Goal: Task Accomplishment & Management: Use online tool/utility

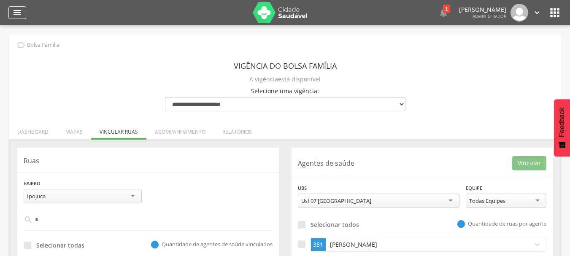
click at [13, 10] on icon "" at bounding box center [17, 13] width 10 height 10
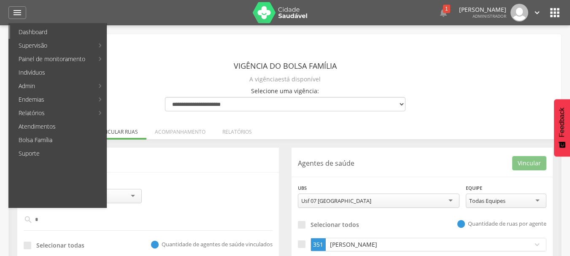
click at [37, 33] on link "Dashboard" at bounding box center [58, 31] width 96 height 13
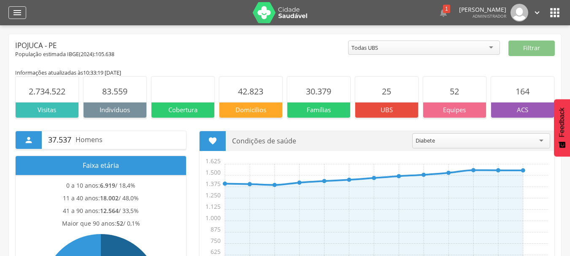
click at [21, 11] on icon "" at bounding box center [17, 13] width 10 height 10
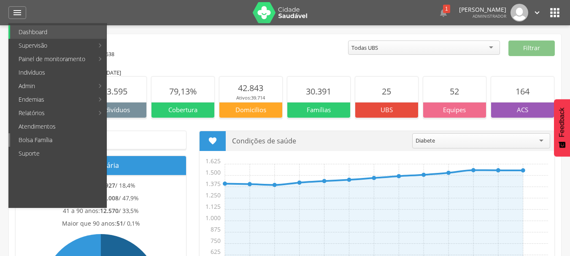
click at [54, 142] on link "Bolsa Família" at bounding box center [58, 139] width 96 height 13
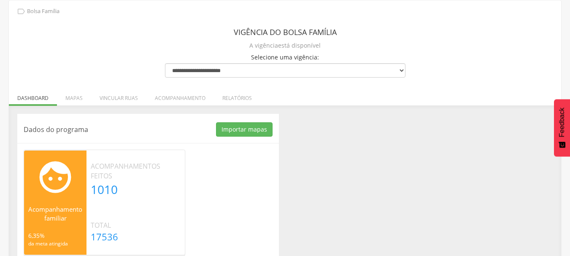
scroll to position [48, 0]
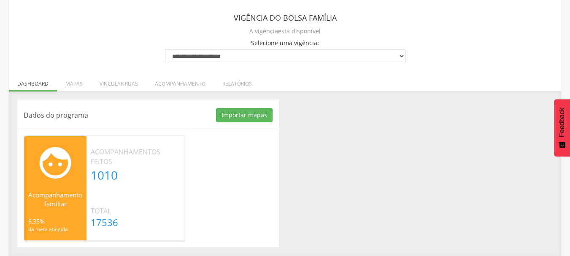
click at [383, 150] on div "Dados do programa Importar mapas As ruas do(s) mapa(s) estão sendo processadas.…" at bounding box center [285, 174] width 548 height 148
click at [383, 137] on div "Dados do programa Importar mapas As ruas do(s) mapa(s) estão sendo processadas.…" at bounding box center [285, 174] width 548 height 148
click at [124, 83] on li "Vincular ruas" at bounding box center [118, 82] width 55 height 20
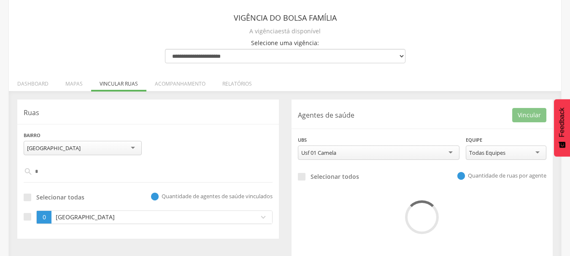
click at [282, 95] on div "Dados do programa Importar mapas As ruas do(s) mapa(s) estão sendo processadas.…" at bounding box center [285, 178] width 552 height 175
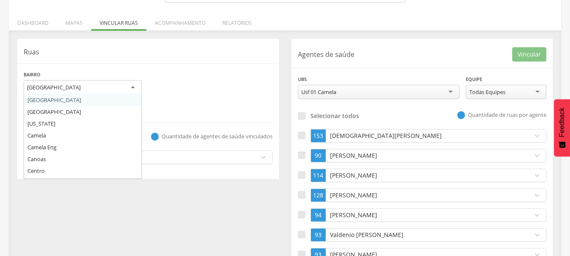
scroll to position [0, 0]
click at [121, 86] on div "[GEOGRAPHIC_DATA]" at bounding box center [83, 87] width 118 height 15
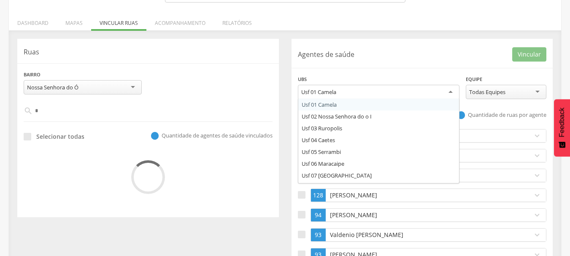
click at [365, 91] on div "Usf 01 Camela" at bounding box center [379, 92] width 162 height 15
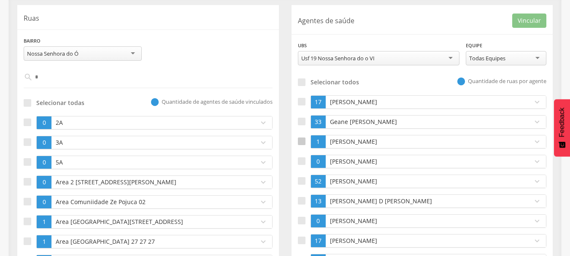
scroll to position [159, 0]
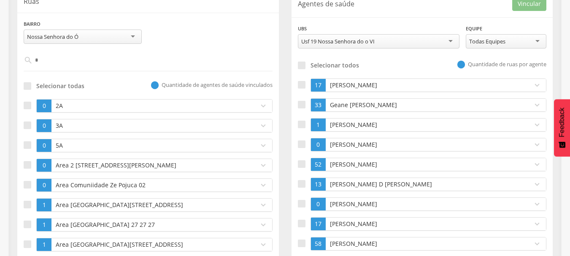
click at [360, 83] on p "Cicero Amaro da Silva" at bounding box center [427, 85] width 199 height 8
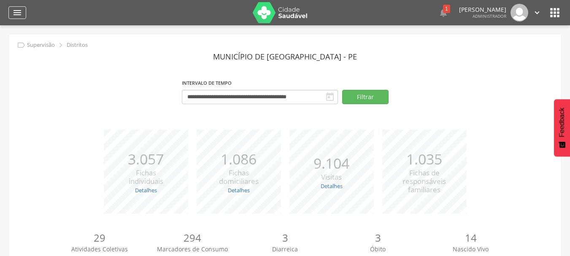
click at [14, 11] on icon "" at bounding box center [17, 13] width 10 height 10
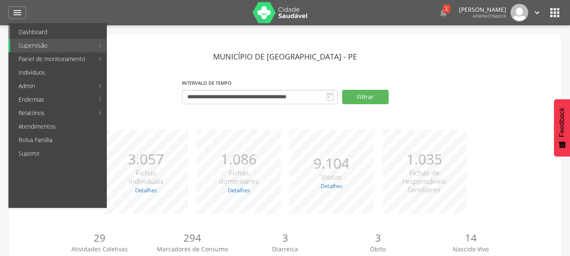
click at [42, 32] on link "Dashboard" at bounding box center [58, 31] width 96 height 13
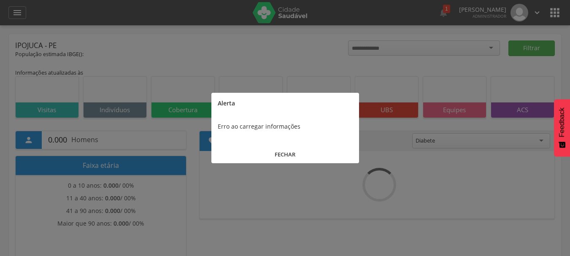
click at [42, 32] on div at bounding box center [285, 128] width 570 height 256
click at [300, 152] on button "FECHAR" at bounding box center [285, 154] width 148 height 18
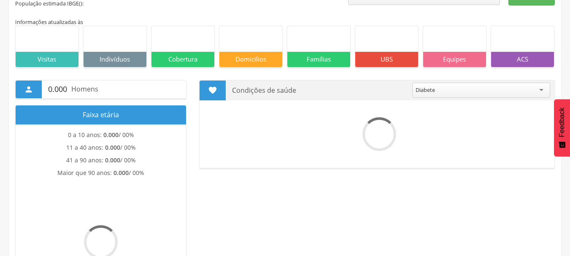
scroll to position [84, 0]
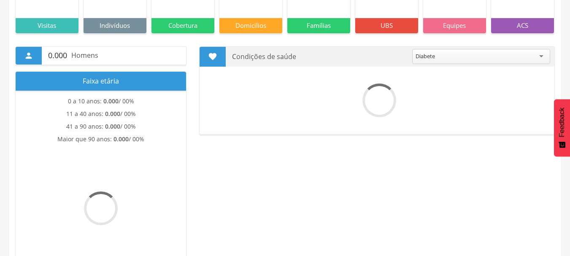
click at [5, 128] on div " Supervisão  Distritos  Ubs adicionar ubs  Coordenador: - Ipojuca / PE Inte…" at bounding box center [285, 69] width 570 height 256
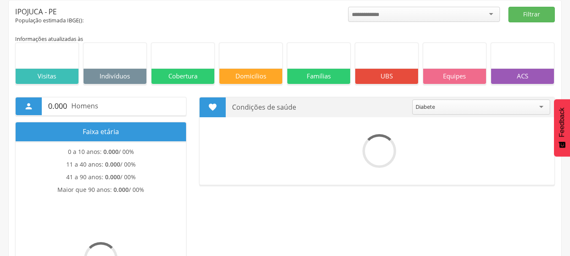
scroll to position [0, 0]
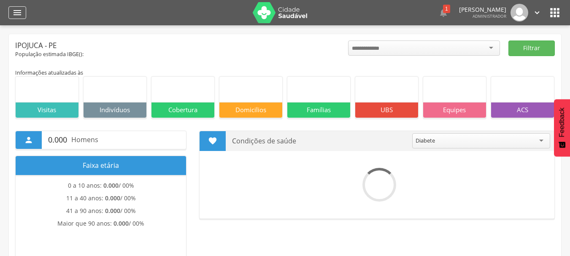
click at [16, 12] on icon "" at bounding box center [17, 13] width 10 height 10
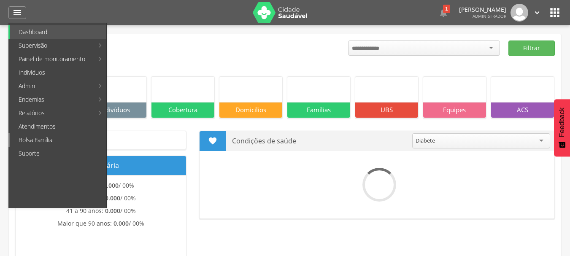
click at [42, 137] on link "Bolsa Família" at bounding box center [58, 139] width 96 height 13
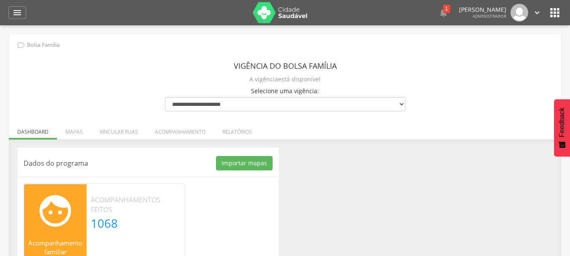
click at [350, 167] on div "Dados do programa Importar mapas As ruas do(s) mapa(s) estão sendo processadas.…" at bounding box center [285, 222] width 548 height 148
click at [11, 15] on div "" at bounding box center [17, 12] width 18 height 13
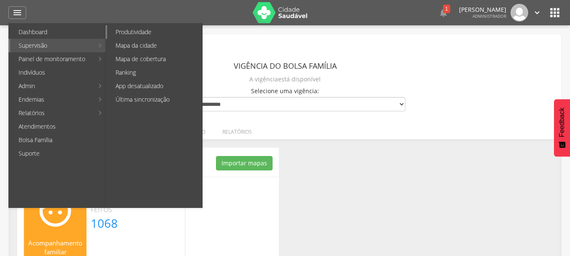
click at [147, 28] on link "Produtividade" at bounding box center [154, 31] width 95 height 13
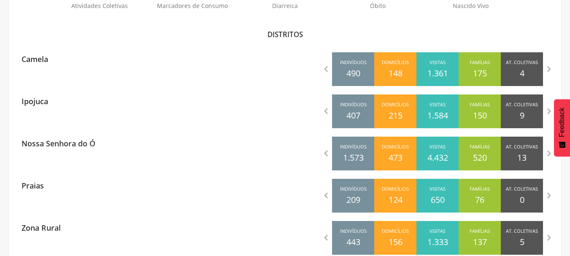
scroll to position [261, 0]
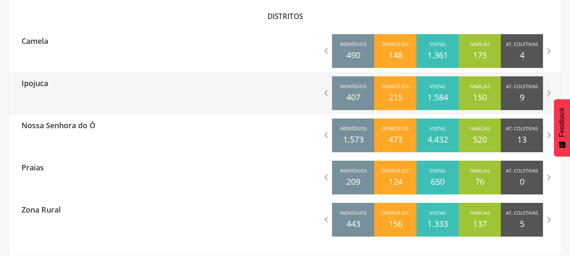
click at [77, 89] on div "Ipojuca" at bounding box center [147, 82] width 276 height 21
type input "**********"
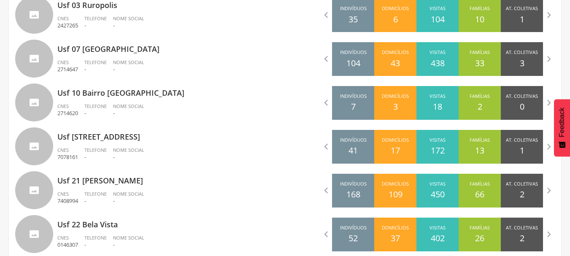
scroll to position [302, 0]
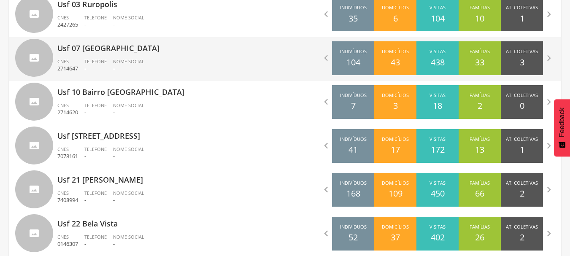
click at [152, 64] on ul "CNES 2714647 Telefone - Nome Social -" at bounding box center [167, 67] width 221 height 19
type input "**********"
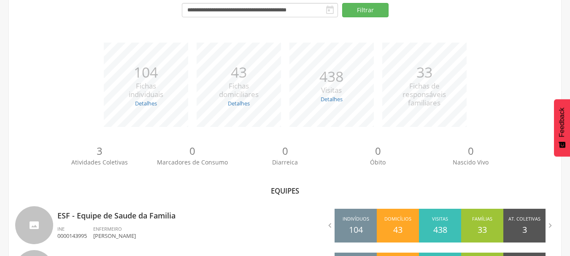
scroll to position [142, 0]
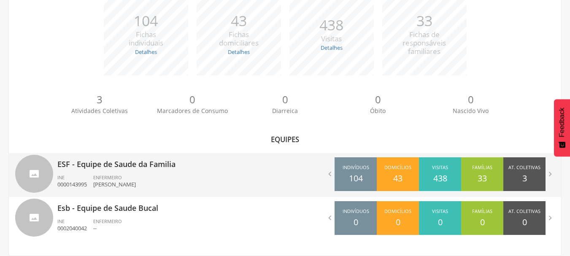
click at [130, 162] on p "ESF - Equipe de Saude da Familia" at bounding box center [167, 161] width 221 height 17
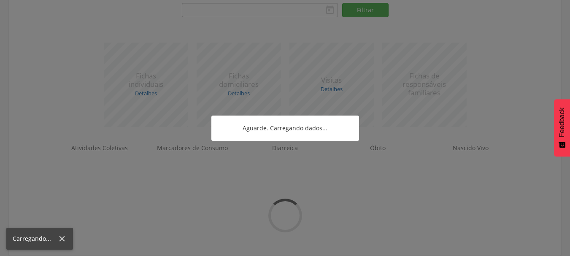
type input "**********"
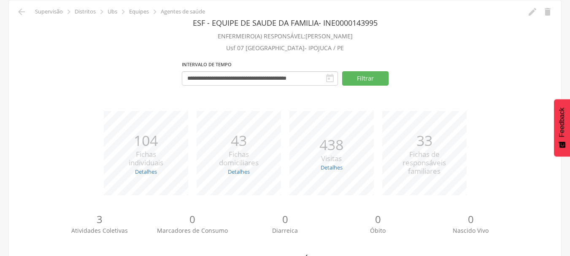
click at [0, 121] on div "**********" at bounding box center [285, 120] width 570 height 256
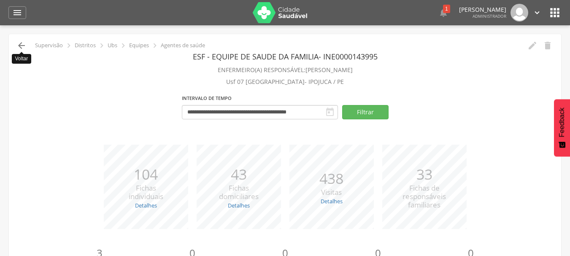
click at [19, 50] on icon "" at bounding box center [21, 45] width 10 height 10
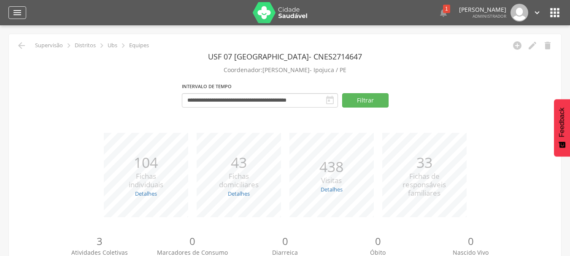
click at [18, 11] on icon "" at bounding box center [17, 13] width 10 height 10
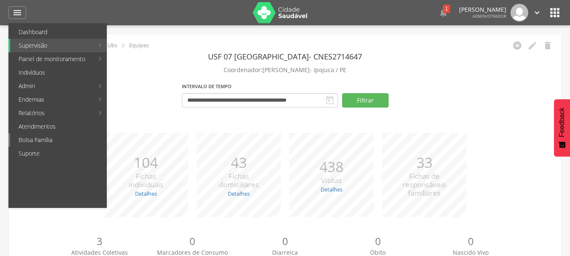
click at [31, 143] on link "Bolsa Família" at bounding box center [58, 139] width 96 height 13
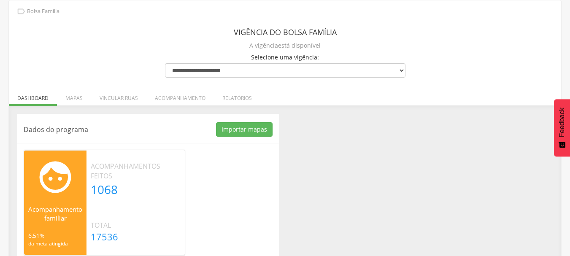
scroll to position [48, 0]
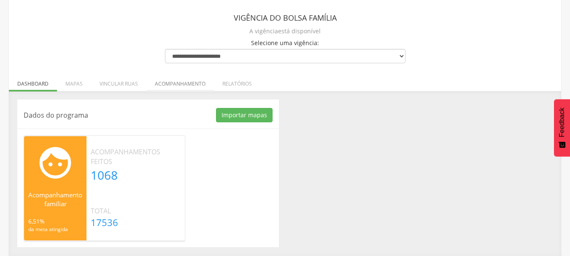
click at [168, 86] on li "Acompanhamento" at bounding box center [179, 82] width 67 height 20
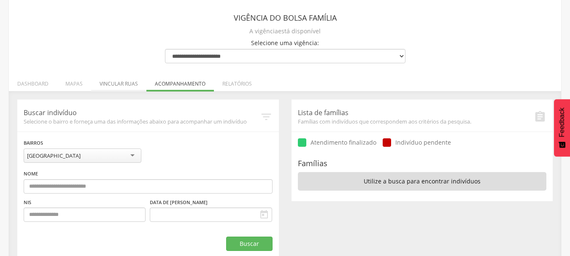
click at [127, 82] on li "Vincular ruas" at bounding box center [118, 82] width 55 height 20
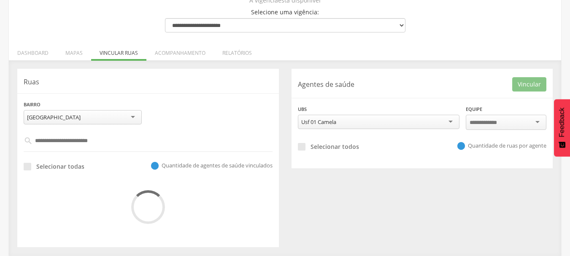
scroll to position [58, 0]
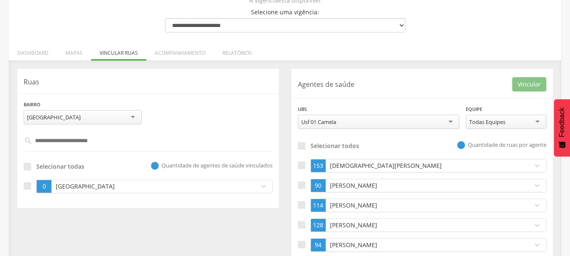
click at [183, 122] on div "**********" at bounding box center [147, 138] width 261 height 139
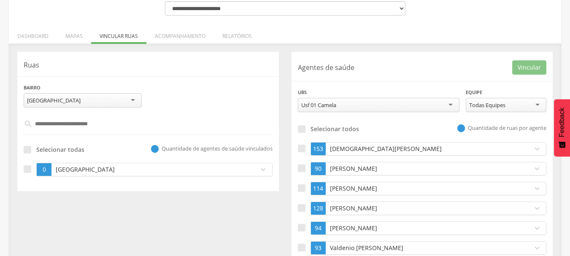
scroll to position [113, 0]
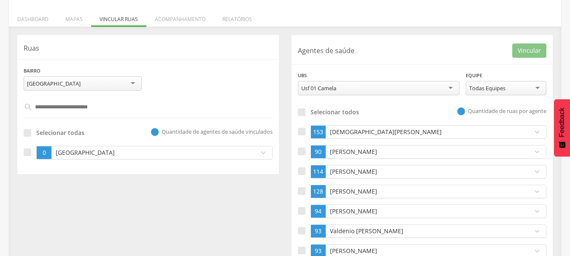
click at [90, 89] on div "[GEOGRAPHIC_DATA]" at bounding box center [83, 83] width 118 height 14
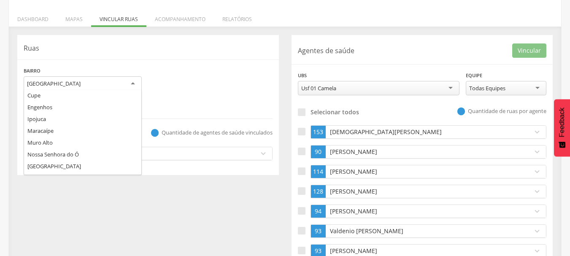
scroll to position [84, 0]
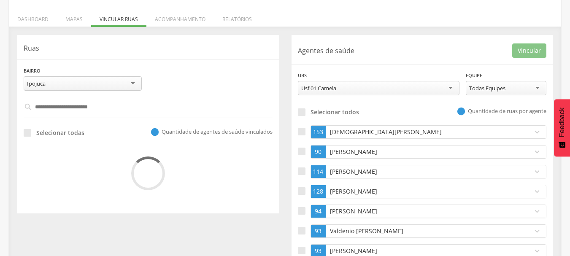
click at [201, 49] on p "Ruas" at bounding box center [148, 48] width 249 height 10
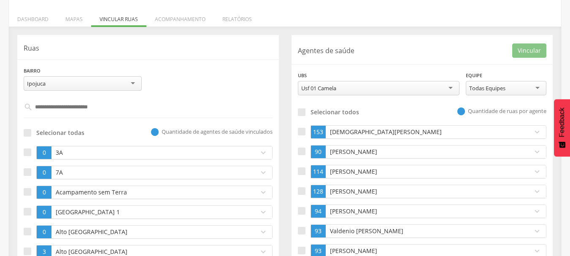
scroll to position [146, 0]
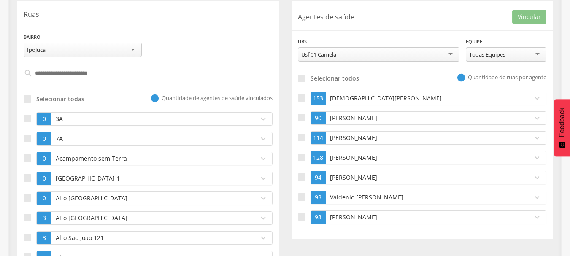
click at [89, 75] on input "text" at bounding box center [148, 73] width 231 height 14
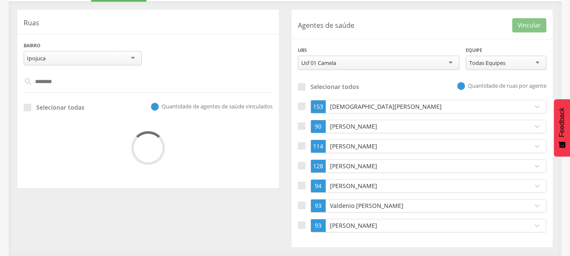
scroll to position [138, 0]
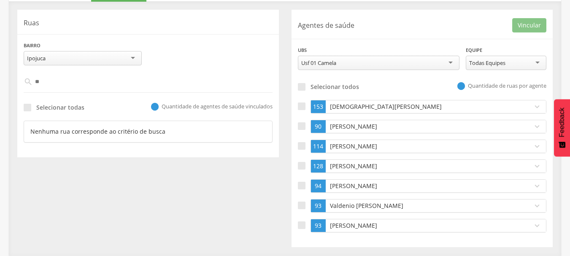
type input "*"
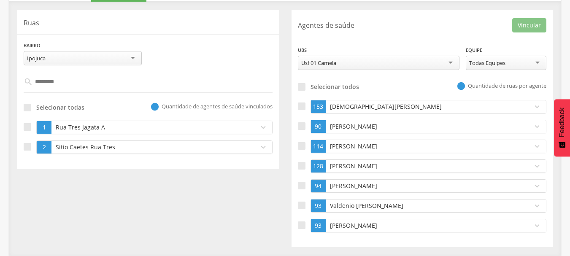
click at [122, 131] on p "Rua Tres Jagata A" at bounding box center [153, 127] width 199 height 8
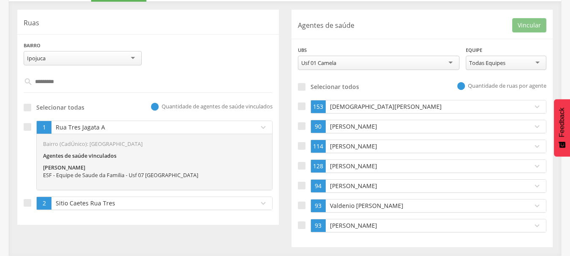
click at [122, 131] on p "Rua Tres Jagata A" at bounding box center [153, 127] width 199 height 8
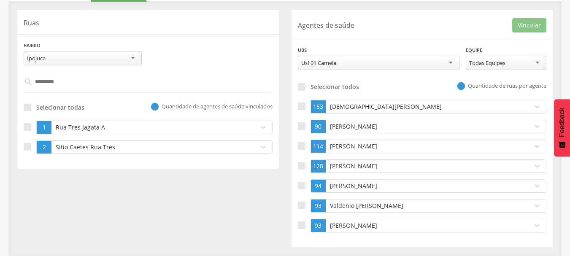
click at [79, 85] on input "********" at bounding box center [148, 82] width 231 height 14
click at [77, 86] on input "*****" at bounding box center [148, 82] width 231 height 14
type input "*"
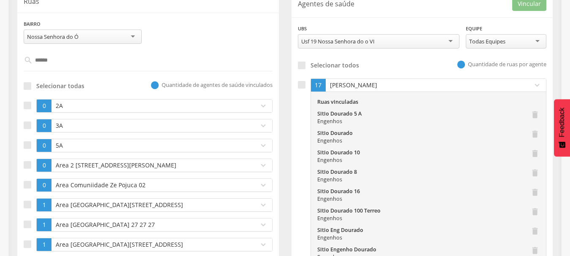
scroll to position [159, 0]
type input "**********"
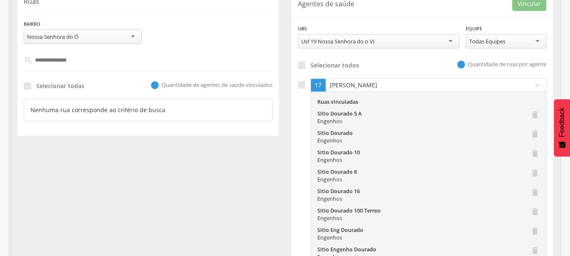
click at [78, 64] on input "**********" at bounding box center [148, 60] width 231 height 14
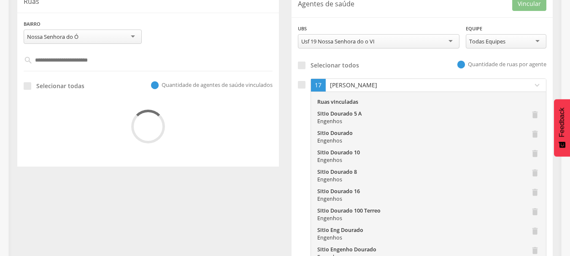
click at [78, 64] on input "text" at bounding box center [148, 60] width 231 height 14
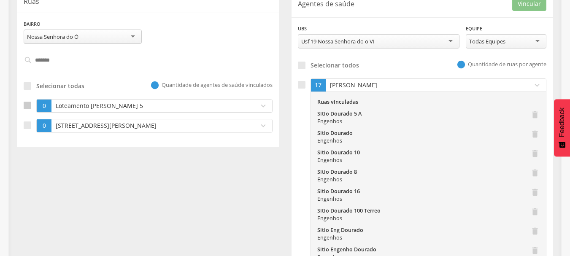
type input "*******"
click at [27, 104] on div at bounding box center [28, 106] width 8 height 8
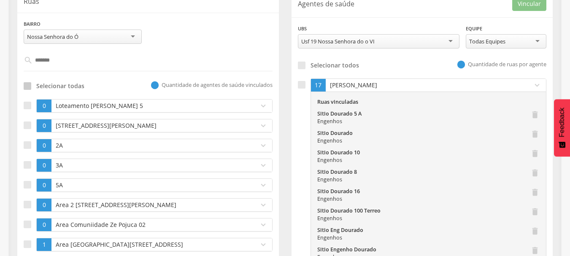
click at [27, 84] on div at bounding box center [28, 86] width 8 height 8
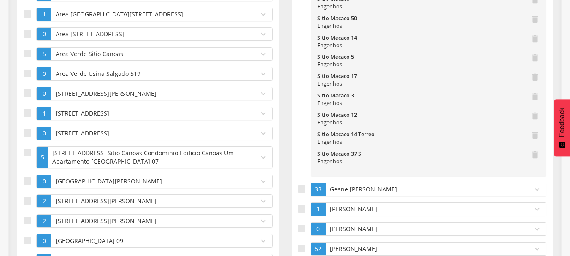
scroll to position [109, 0]
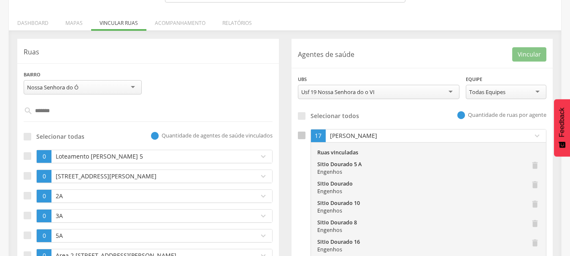
click at [304, 137] on div at bounding box center [302, 136] width 8 height 8
click at [334, 138] on p "Cicero Amaro da Silva" at bounding box center [427, 136] width 199 height 8
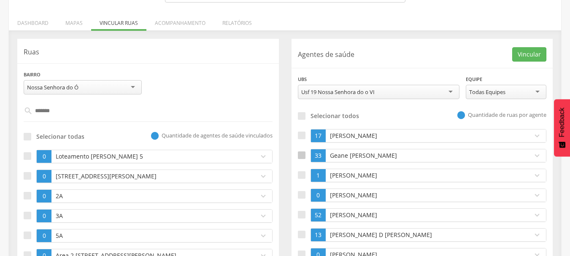
click at [301, 158] on div at bounding box center [302, 155] width 8 height 8
click at [303, 178] on div at bounding box center [302, 175] width 8 height 8
click at [301, 172] on div at bounding box center [302, 175] width 8 height 8
click at [299, 159] on label at bounding box center [304, 155] width 13 height 13
click at [301, 139] on div at bounding box center [302, 136] width 8 height 8
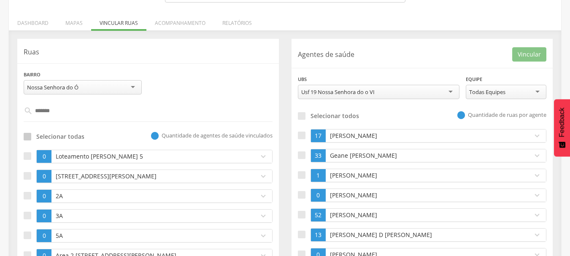
click at [28, 138] on div at bounding box center [28, 137] width 8 height 8
click at [71, 26] on li "Mapas" at bounding box center [74, 21] width 34 height 20
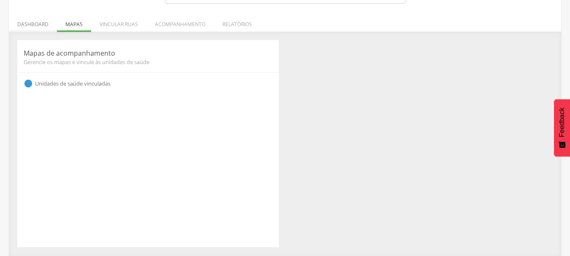
click at [22, 24] on li "Dashboard" at bounding box center [33, 22] width 48 height 20
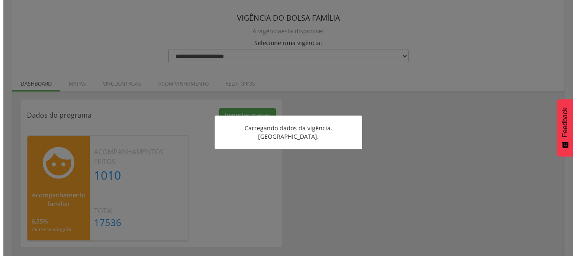
scroll to position [48, 0]
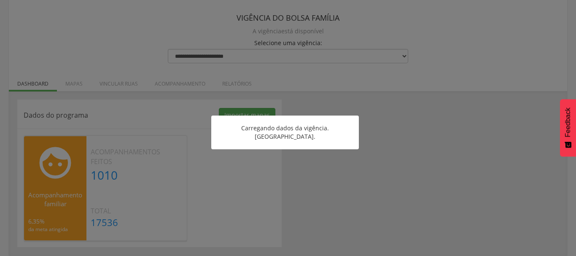
click at [367, 180] on div at bounding box center [288, 128] width 576 height 256
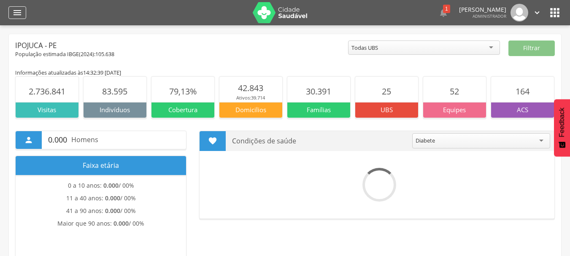
click at [18, 10] on icon "" at bounding box center [17, 13] width 10 height 10
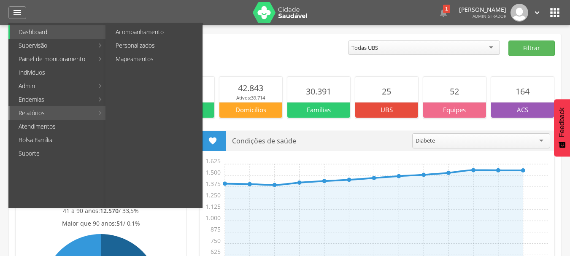
click at [31, 117] on link "Relatórios" at bounding box center [51, 112] width 83 height 13
click at [54, 117] on link "Relatórios" at bounding box center [51, 112] width 83 height 13
click at [145, 31] on link "Acompanhamento" at bounding box center [154, 31] width 95 height 13
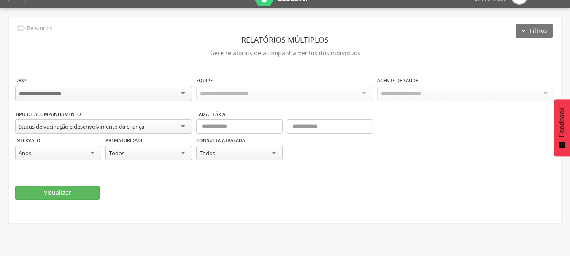
scroll to position [25, 0]
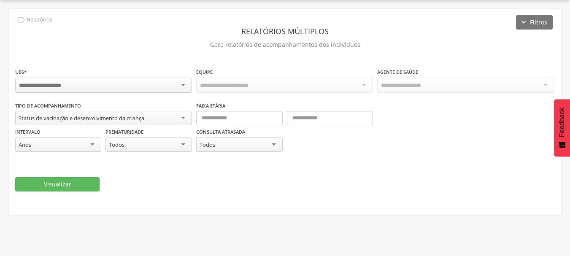
click at [84, 119] on div "Status de vacinação e desenvolvimento da criança" at bounding box center [82, 118] width 126 height 8
click at [102, 62] on div "**********" at bounding box center [285, 112] width 552 height 206
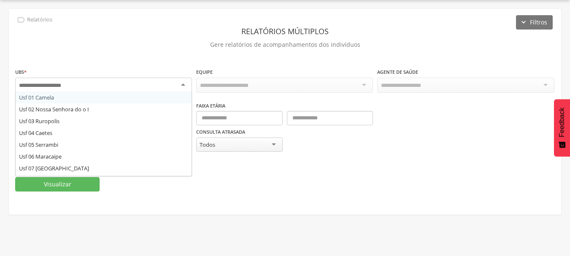
click at [89, 86] on div at bounding box center [103, 85] width 177 height 15
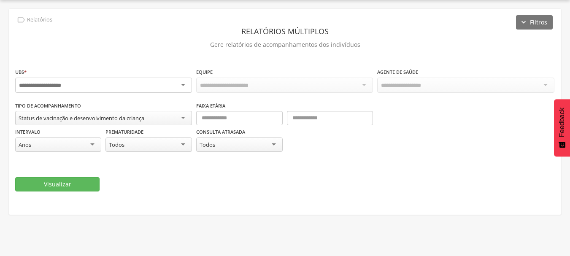
click at [155, 78] on div at bounding box center [103, 85] width 177 height 15
click at [154, 54] on div "**********" at bounding box center [285, 112] width 552 height 206
click at [461, 20] on div "**********" at bounding box center [285, 112] width 552 height 206
click at [42, 147] on div "Anos" at bounding box center [58, 144] width 86 height 14
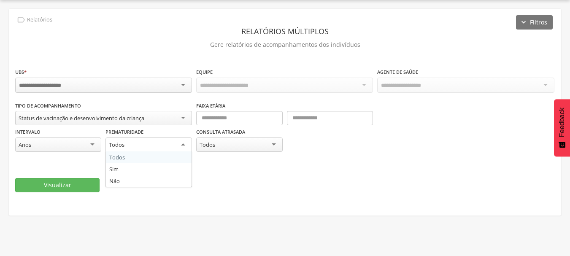
click at [129, 149] on div "Todos" at bounding box center [148, 144] width 86 height 15
click at [70, 54] on div "**********" at bounding box center [285, 112] width 552 height 206
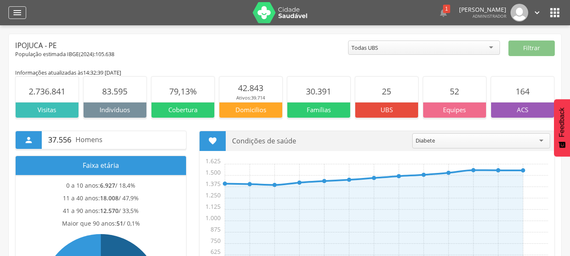
click at [17, 16] on icon "" at bounding box center [17, 13] width 10 height 10
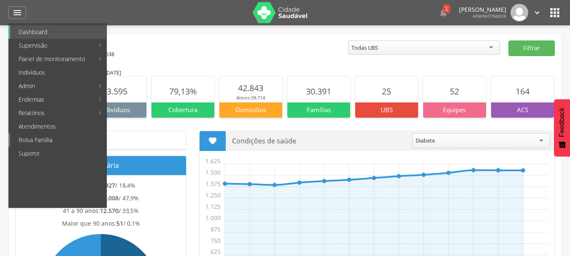
click at [39, 140] on link "Bolsa Família" at bounding box center [58, 139] width 96 height 13
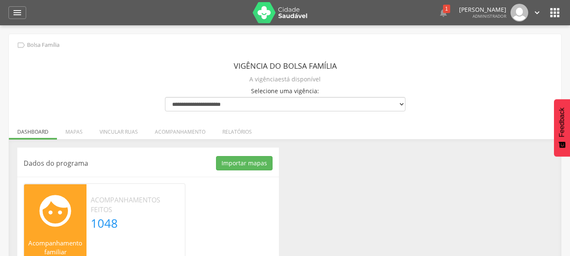
click at [369, 164] on div "Dados do programa Importar mapas As ruas do(s) mapa(s) estão sendo processadas.…" at bounding box center [285, 222] width 548 height 148
click at [231, 133] on li "Relatórios" at bounding box center [237, 130] width 46 height 20
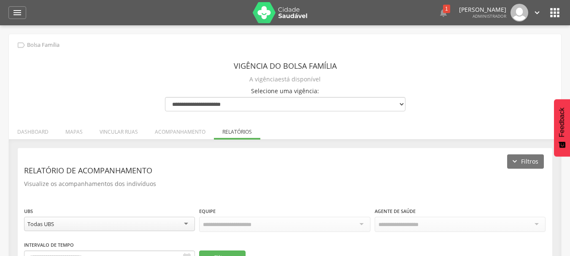
click at [268, 171] on header "Relatório de acompanhamento" at bounding box center [285, 170] width 522 height 15
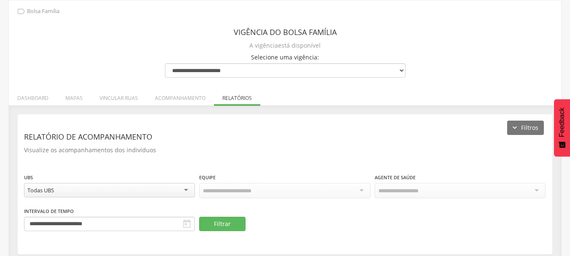
scroll to position [49, 0]
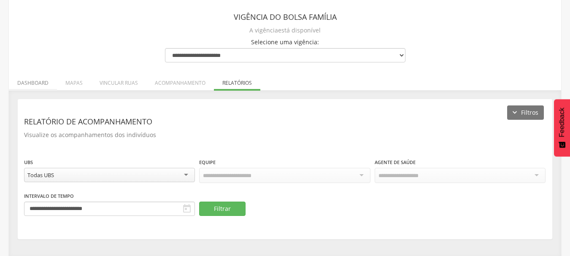
click at [19, 85] on li "Dashboard" at bounding box center [33, 81] width 48 height 20
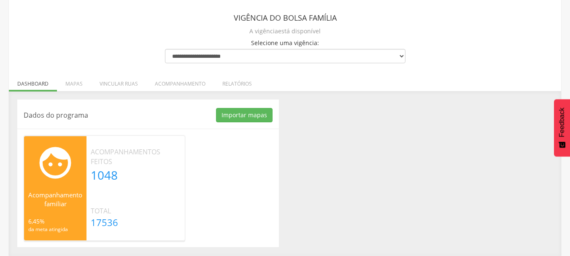
click at [234, 86] on li "Relatórios" at bounding box center [237, 82] width 46 height 20
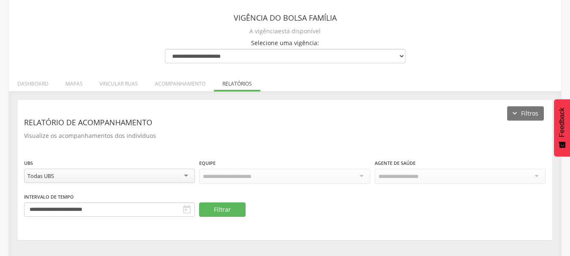
scroll to position [49, 0]
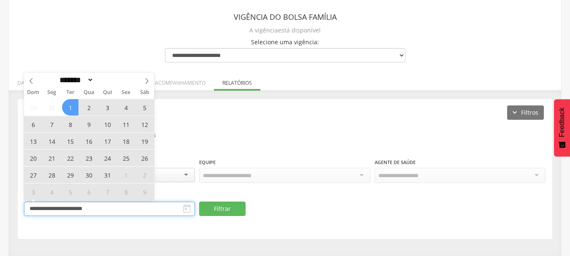
click at [117, 208] on input "**********" at bounding box center [109, 209] width 171 height 14
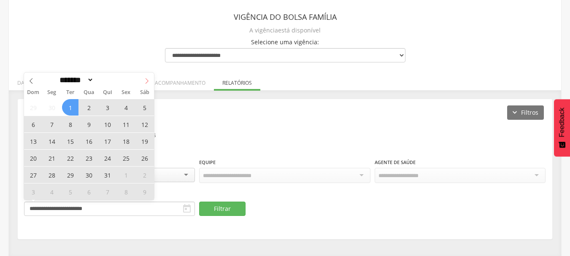
click at [151, 84] on span at bounding box center [147, 80] width 14 height 14
click at [145, 84] on span at bounding box center [147, 80] width 14 height 14
click at [33, 83] on icon at bounding box center [31, 81] width 6 height 6
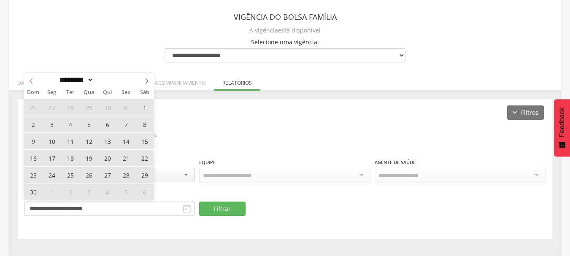
select select "*"
click at [47, 126] on span "6" at bounding box center [51, 124] width 16 height 16
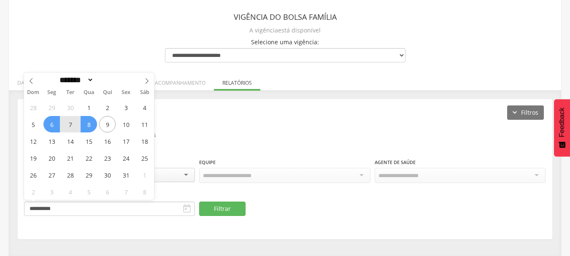
click at [90, 124] on span "8" at bounding box center [89, 124] width 16 height 16
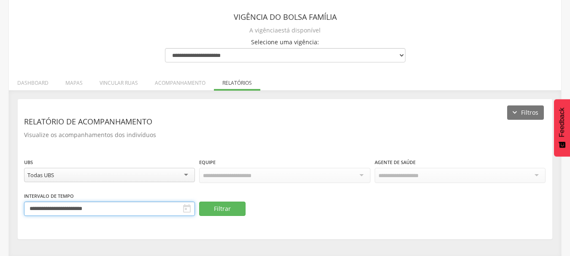
click at [121, 209] on input "**********" at bounding box center [109, 209] width 171 height 14
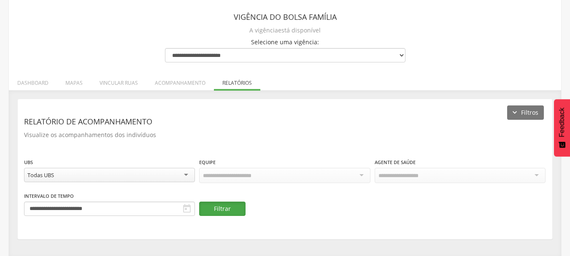
click at [218, 211] on button "Filtrar" at bounding box center [222, 209] width 46 height 14
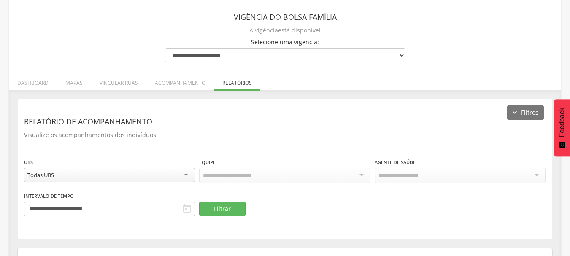
click at [357, 121] on header "Relatório de acompanhamento" at bounding box center [285, 121] width 522 height 15
click at [228, 208] on button "Filtrar" at bounding box center [222, 209] width 46 height 14
click at [360, 174] on div at bounding box center [284, 175] width 171 height 15
click at [450, 134] on p "Visualize os acompanhamentos dos indivíduos" at bounding box center [285, 135] width 522 height 12
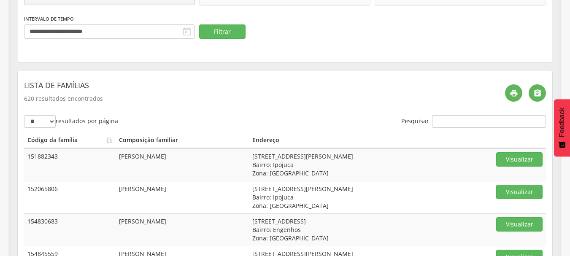
scroll to position [225, 0]
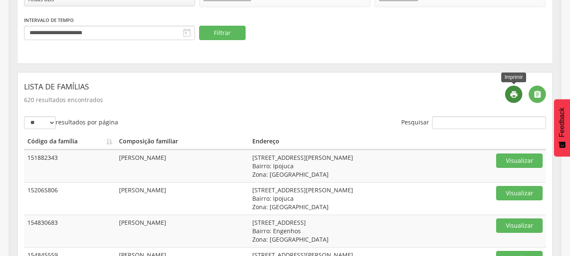
click at [515, 96] on icon "" at bounding box center [513, 94] width 8 height 8
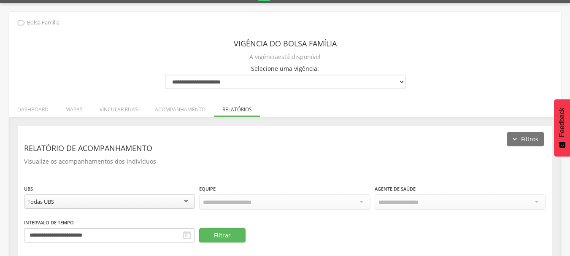
scroll to position [0, 0]
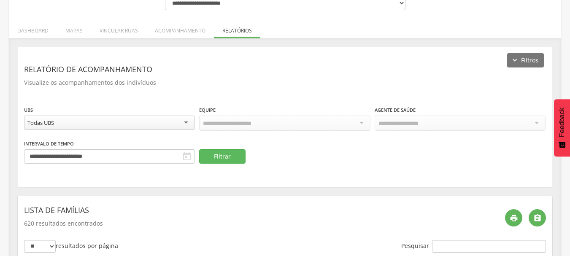
scroll to position [118, 0]
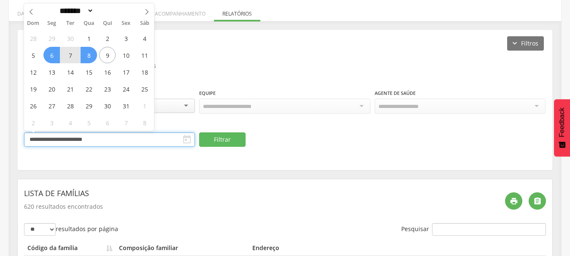
click at [91, 137] on input "**********" at bounding box center [109, 139] width 171 height 14
click at [52, 52] on span "6" at bounding box center [51, 55] width 16 height 16
type input "**********"
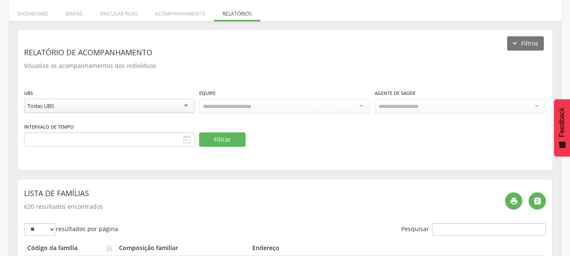
click at [256, 71] on p "Visualize os acompanhamentos dos indivíduos" at bounding box center [285, 66] width 522 height 12
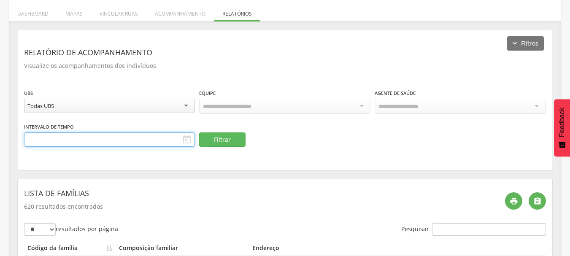
click at [72, 137] on input "text" at bounding box center [109, 139] width 171 height 14
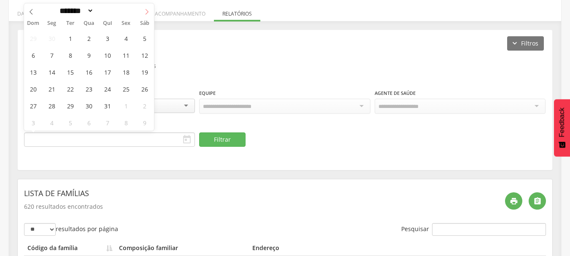
click at [145, 10] on icon at bounding box center [147, 12] width 6 height 6
select select "*"
click at [48, 57] on span "6" at bounding box center [51, 55] width 16 height 16
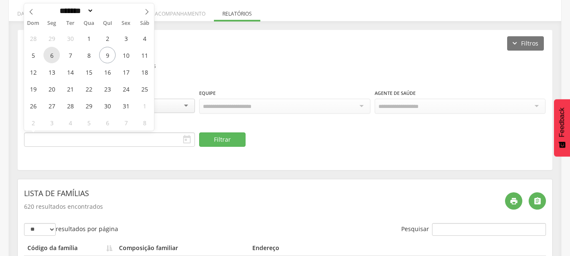
type input "**********"
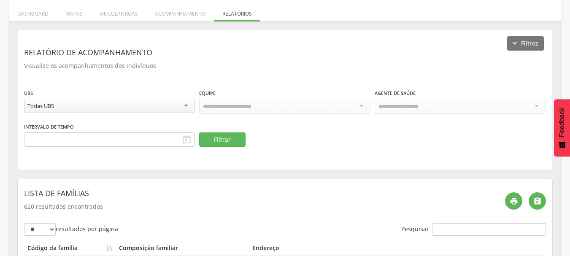
click at [289, 142] on div "Intervalo de Tempo  Selecione um intervalo de tempo Filtrar" at bounding box center [285, 134] width 522 height 24
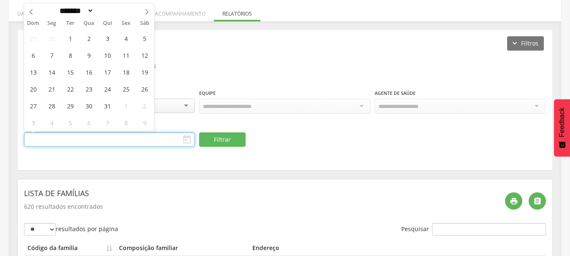
click at [109, 141] on input "text" at bounding box center [109, 139] width 171 height 14
click at [145, 11] on icon at bounding box center [147, 12] width 6 height 6
select select "*"
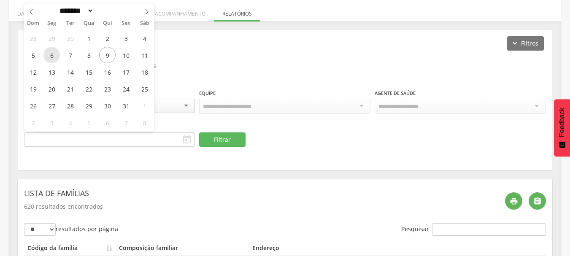
click at [52, 59] on span "6" at bounding box center [51, 55] width 16 height 16
type input "**********"
click at [52, 59] on span "6" at bounding box center [51, 55] width 16 height 16
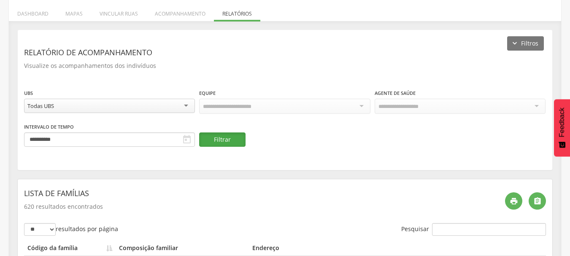
click at [225, 139] on button "Filtrar" at bounding box center [222, 139] width 46 height 14
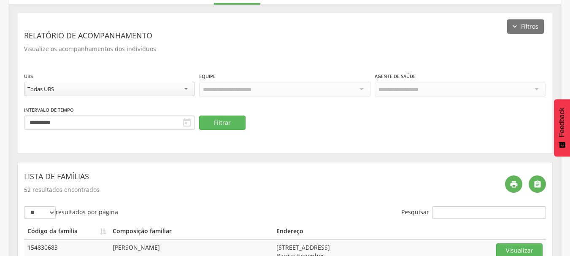
click at [365, 148] on div "**********" at bounding box center [285, 83] width 534 height 140
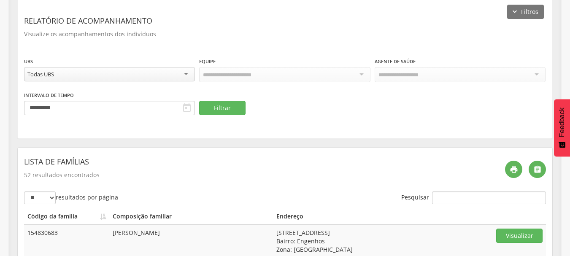
scroll to position [167, 0]
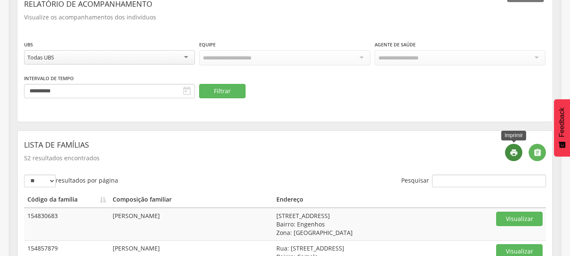
click at [509, 152] on icon "" at bounding box center [513, 152] width 8 height 8
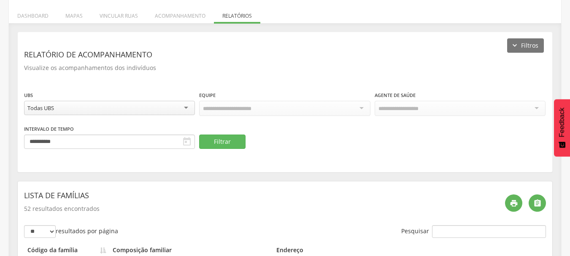
scroll to position [0, 0]
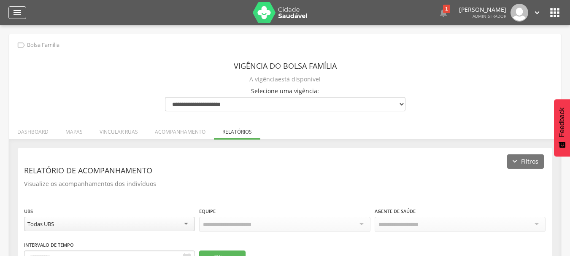
click at [19, 16] on icon "" at bounding box center [17, 13] width 10 height 10
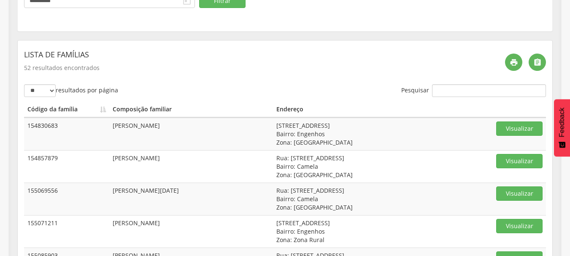
scroll to position [282, 0]
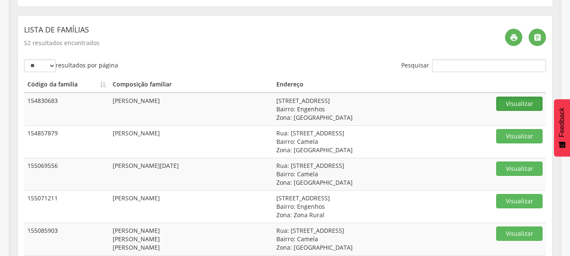
click at [523, 102] on button "Visualizar" at bounding box center [519, 104] width 46 height 14
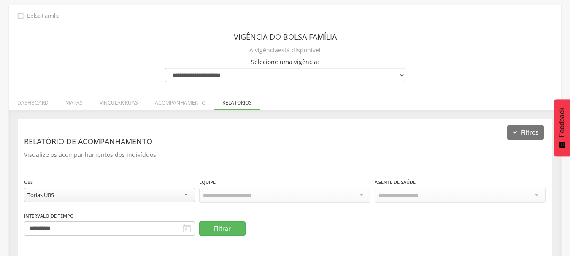
scroll to position [0, 0]
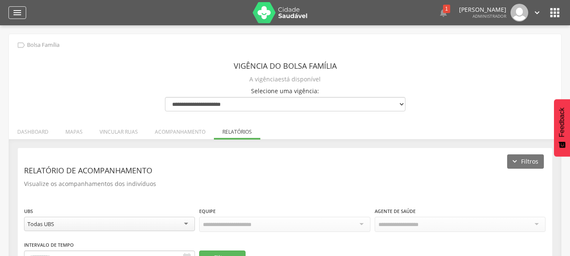
click at [15, 14] on icon "" at bounding box center [17, 13] width 10 height 10
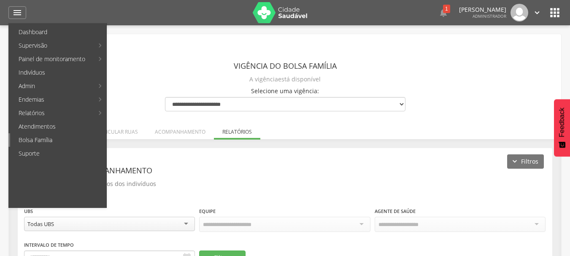
click at [55, 141] on link "Bolsa Família" at bounding box center [58, 139] width 96 height 13
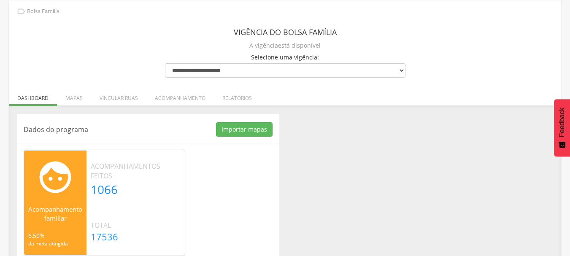
scroll to position [48, 0]
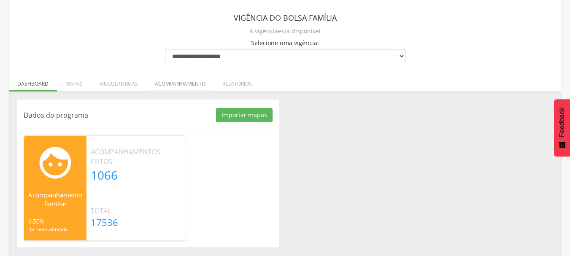
click at [186, 84] on li "Acompanhamento" at bounding box center [179, 82] width 67 height 20
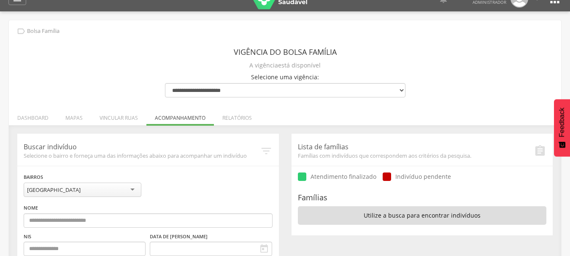
scroll to position [0, 0]
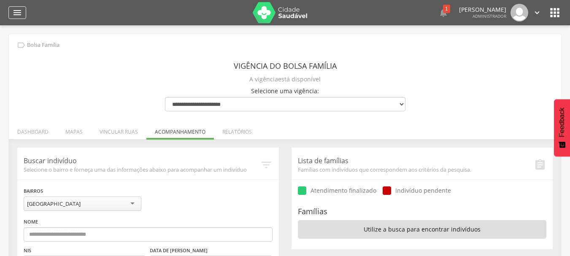
click at [13, 16] on icon "" at bounding box center [17, 13] width 10 height 10
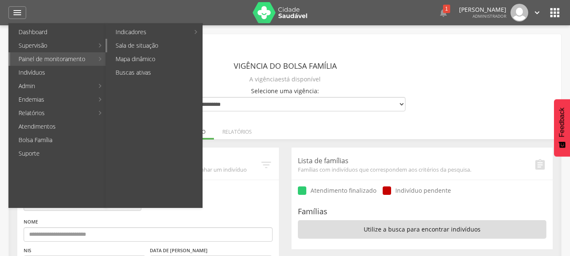
click at [143, 47] on link "Sala de situação" at bounding box center [154, 45] width 95 height 13
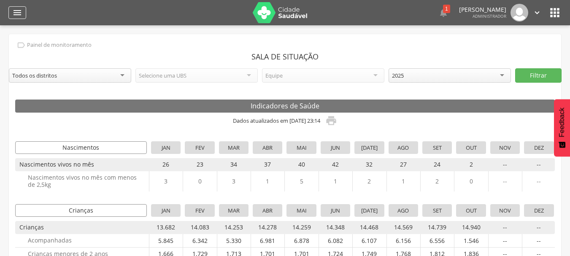
click at [12, 12] on div "" at bounding box center [17, 12] width 18 height 13
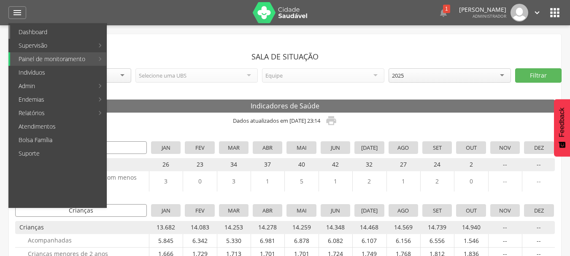
click at [58, 30] on link "Dashboard" at bounding box center [58, 31] width 96 height 13
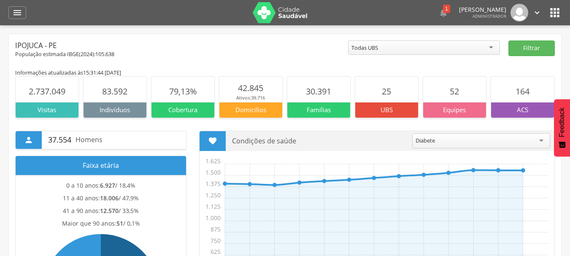
click at [308, 54] on div "População estimada IBGE( 2024 ): 105.638" at bounding box center [181, 55] width 333 height 8
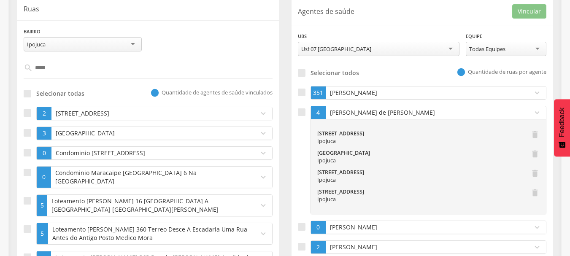
scroll to position [135, 0]
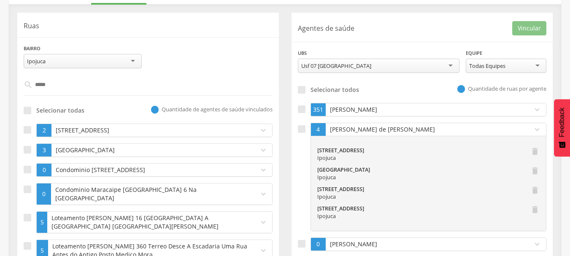
click at [379, 129] on p "[PERSON_NAME] de [PERSON_NAME]" at bounding box center [427, 129] width 199 height 8
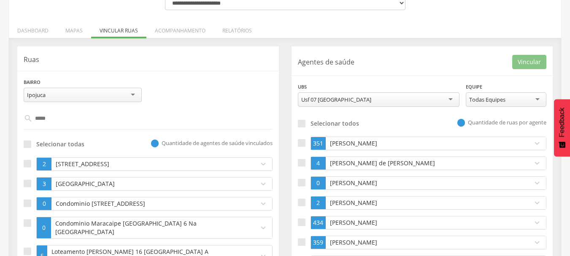
scroll to position [84, 0]
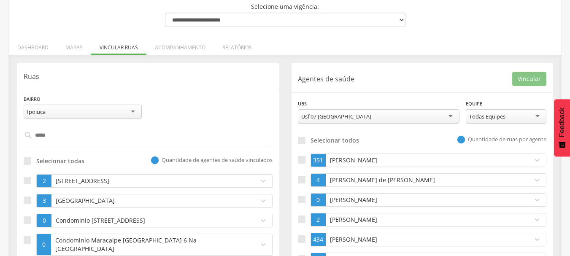
click at [83, 132] on input "*****" at bounding box center [148, 135] width 231 height 14
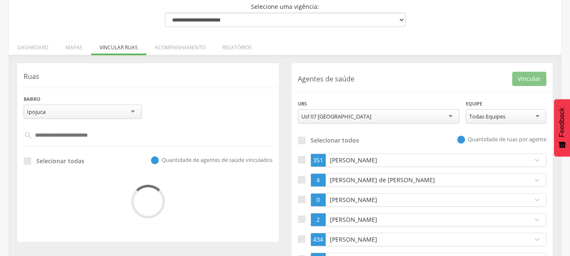
click at [286, 65] on div "**********" at bounding box center [422, 191] width 274 height 257
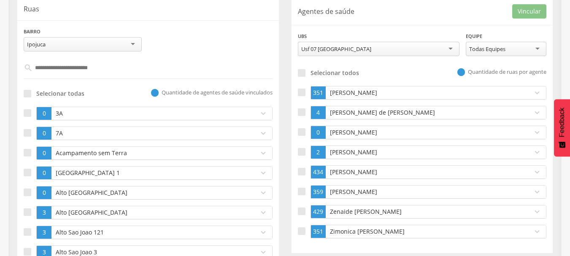
scroll to position [169, 0]
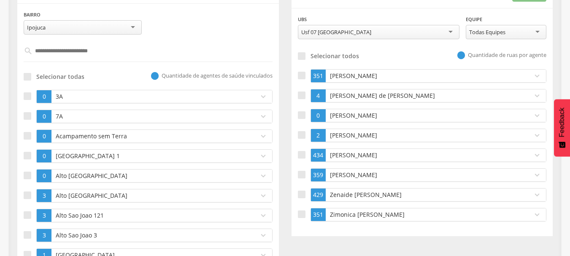
click at [386, 8] on hr at bounding box center [421, 8] width 261 height 0
